Goal: Communication & Community: Answer question/provide support

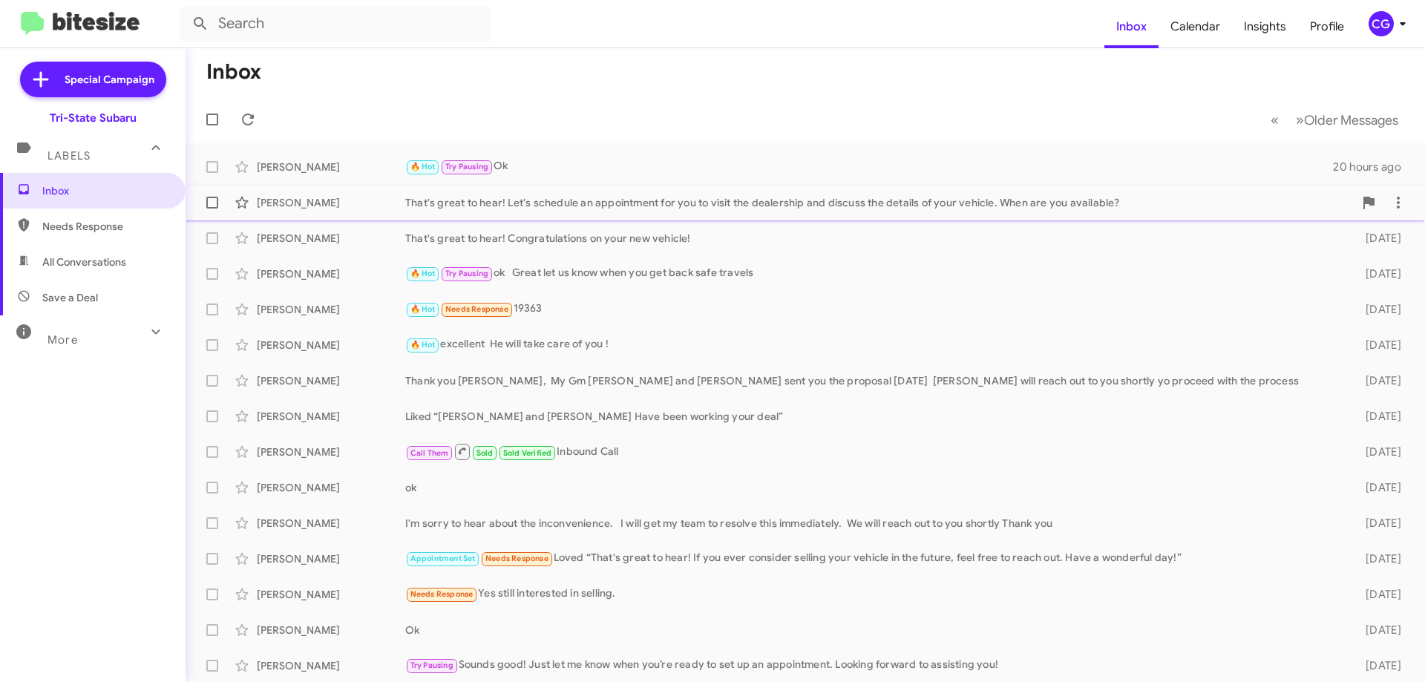
drag, startPoint x: 733, startPoint y: 212, endPoint x: 761, endPoint y: 212, distance: 27.5
click at [735, 212] on div "[PERSON_NAME] That's great to hear! Let's schedule an appointment for you to vi…" at bounding box center [805, 203] width 1216 height 30
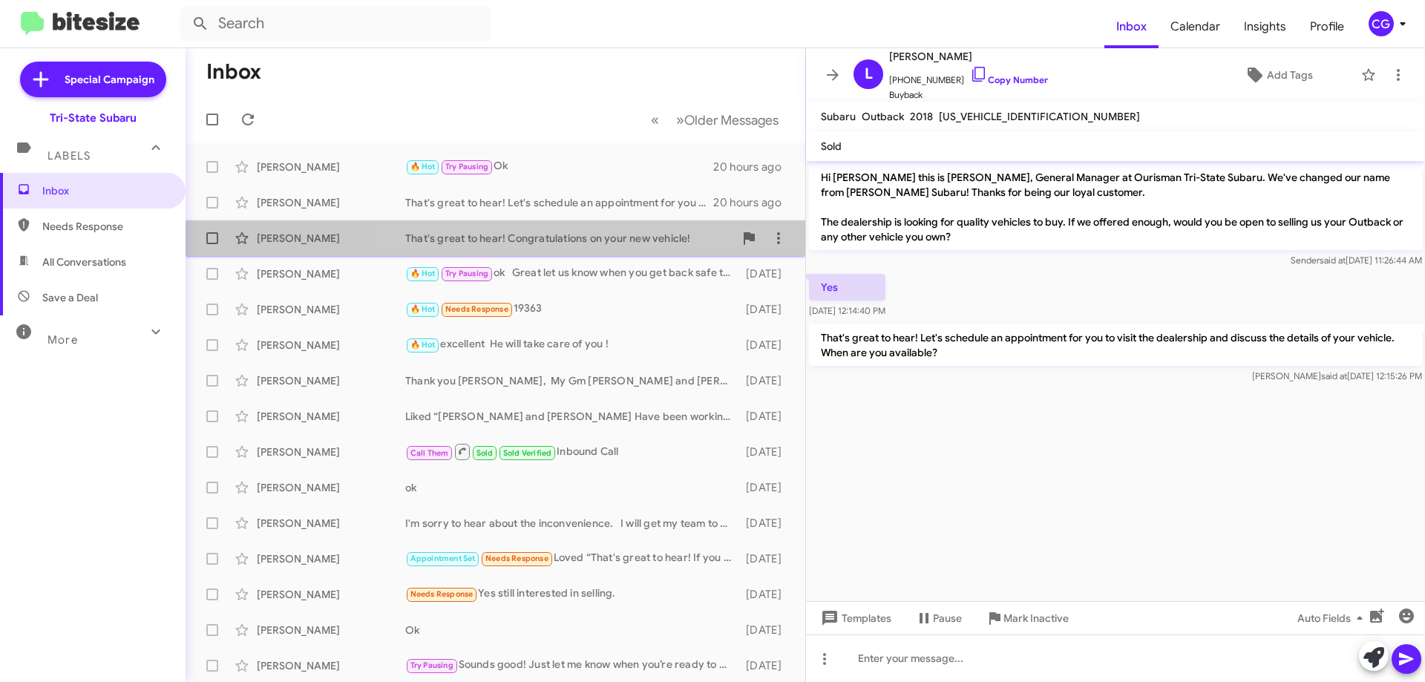
click at [583, 236] on div "That's great to hear! Congratulations on your new vehicle!" at bounding box center [569, 238] width 329 height 15
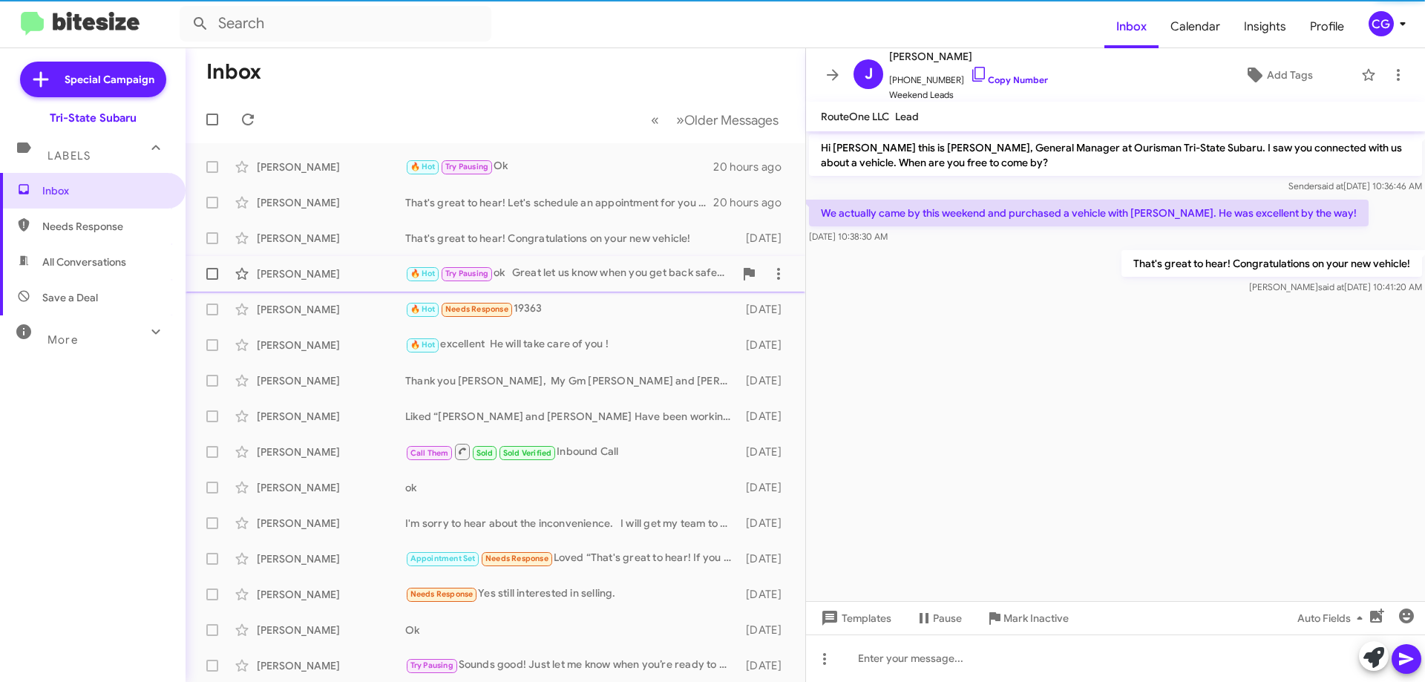
click at [590, 267] on div "🔥 Hot Try Pausing ok Great let us know when you get back safe travels" at bounding box center [569, 273] width 329 height 17
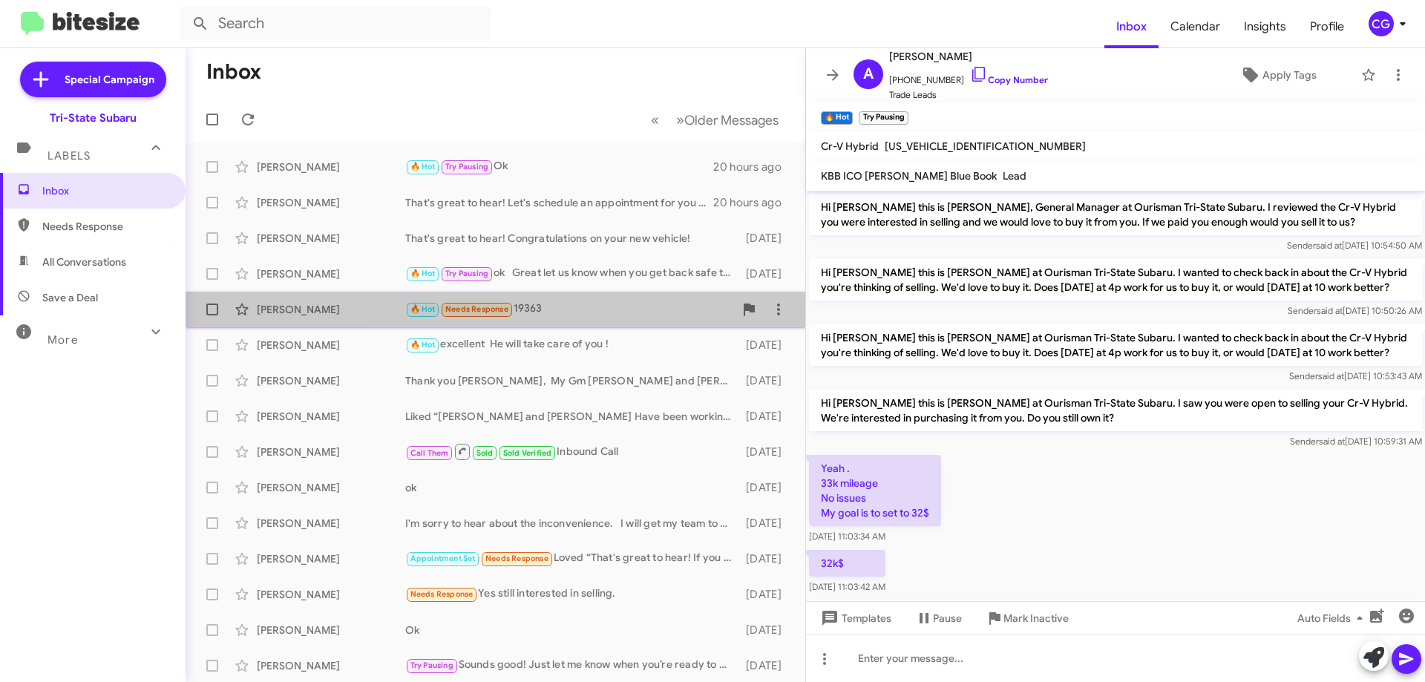
click at [602, 305] on div "🔥 Hot Needs Response 19363" at bounding box center [569, 309] width 329 height 17
